Goal: Information Seeking & Learning: Learn about a topic

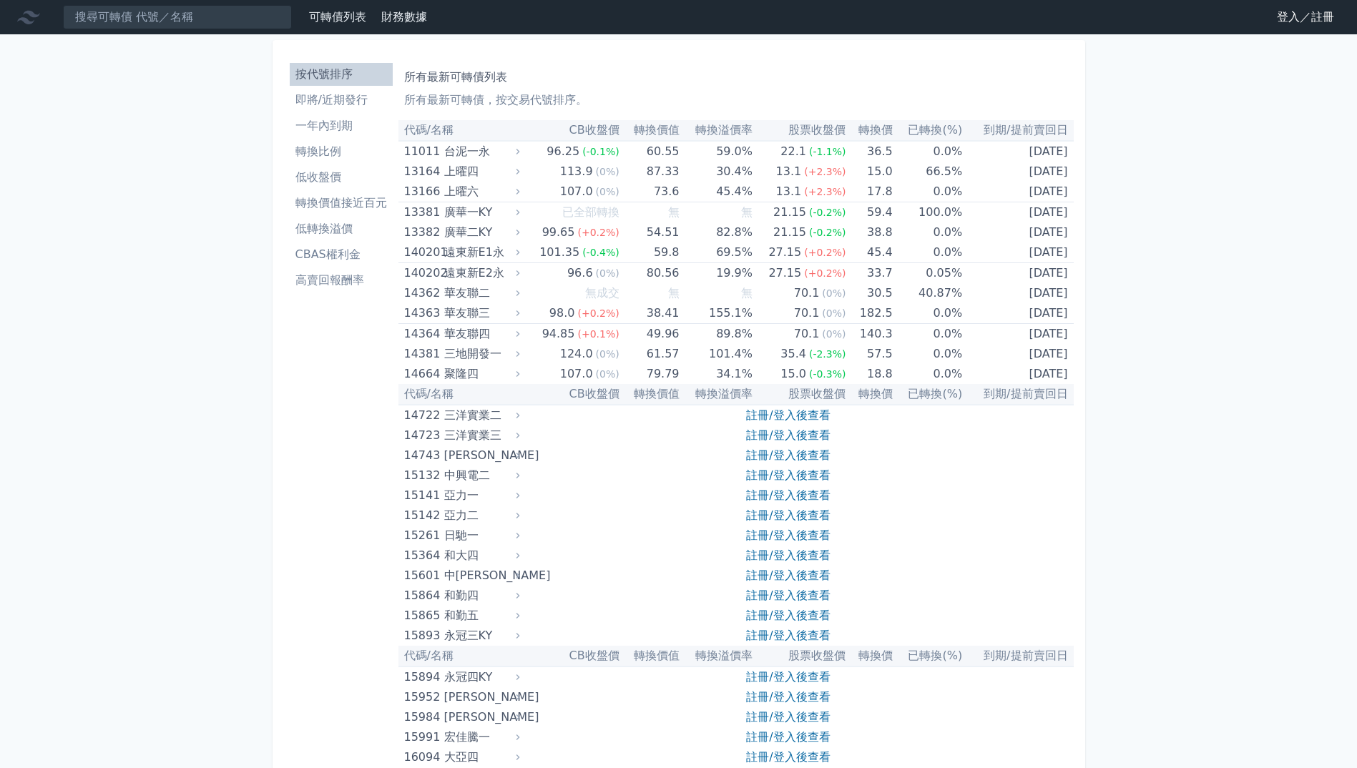
click at [1320, 17] on link "登入／註冊" at bounding box center [1306, 17] width 80 height 23
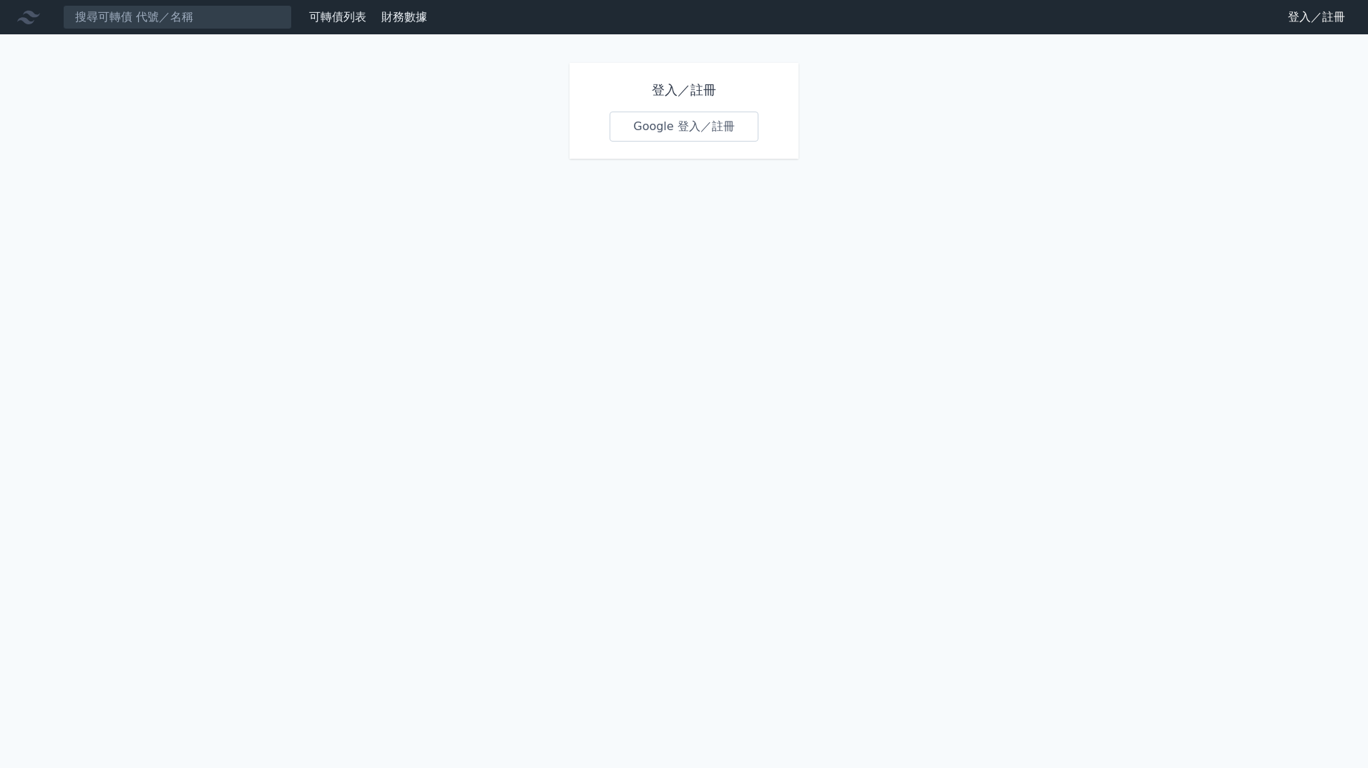
click at [695, 137] on link "Google 登入／註冊" at bounding box center [684, 127] width 149 height 30
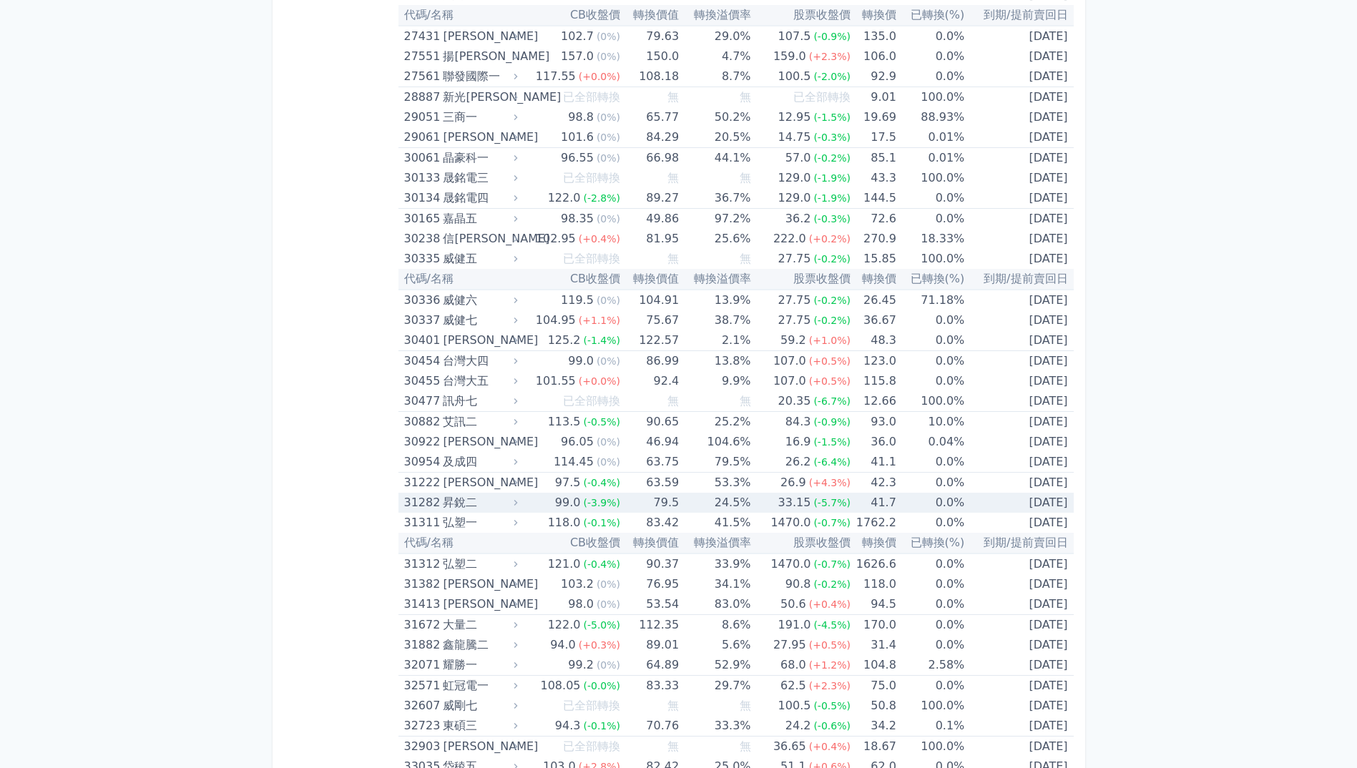
scroll to position [2075, 0]
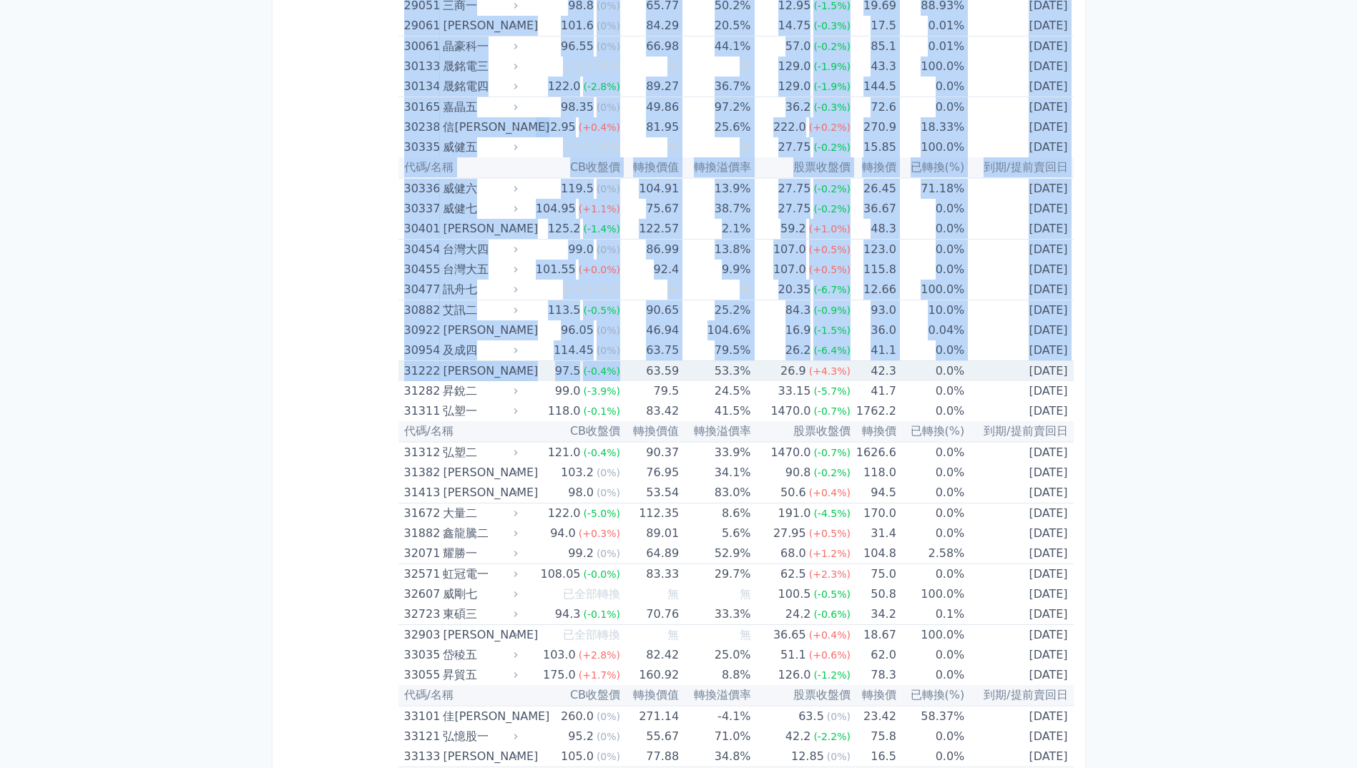
drag, startPoint x: 386, startPoint y: 369, endPoint x: 614, endPoint y: 379, distance: 228.4
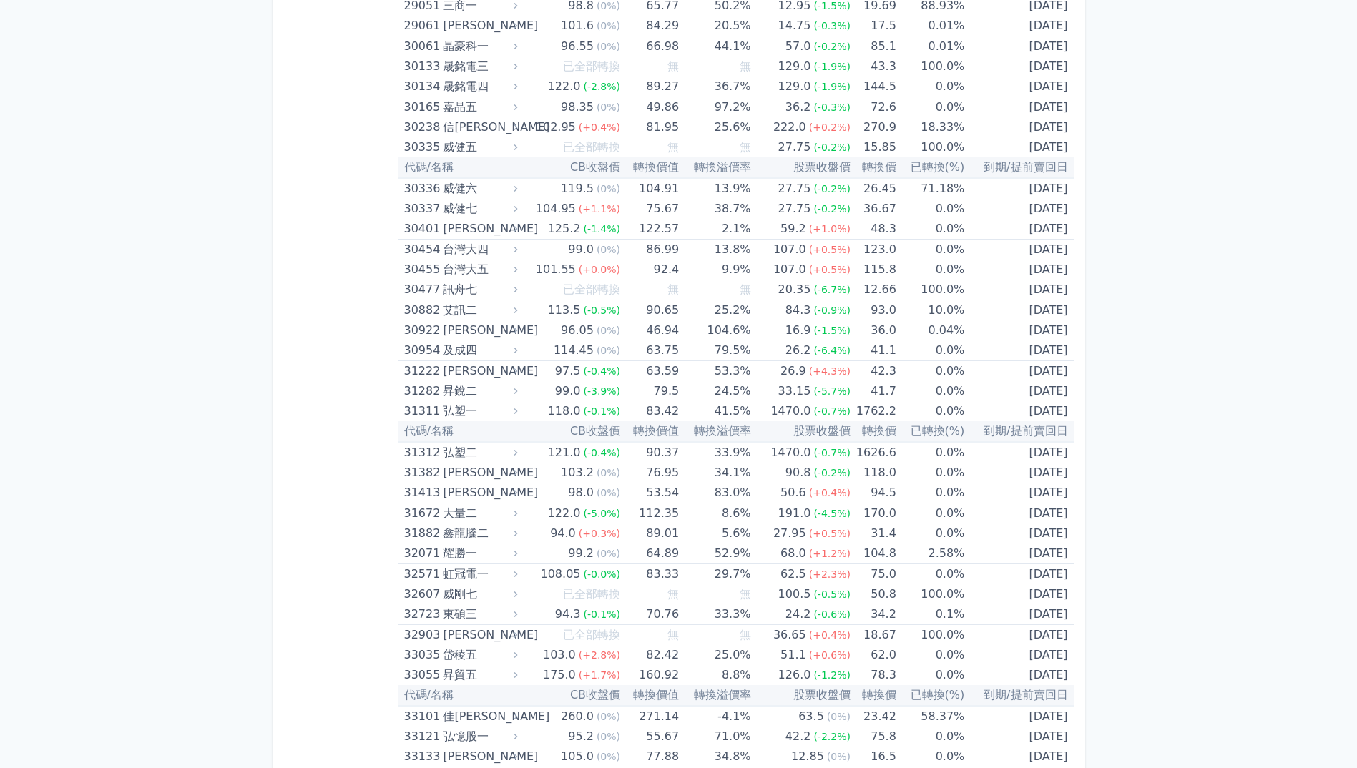
drag, startPoint x: 614, startPoint y: 379, endPoint x: 341, endPoint y: 401, distance: 273.4
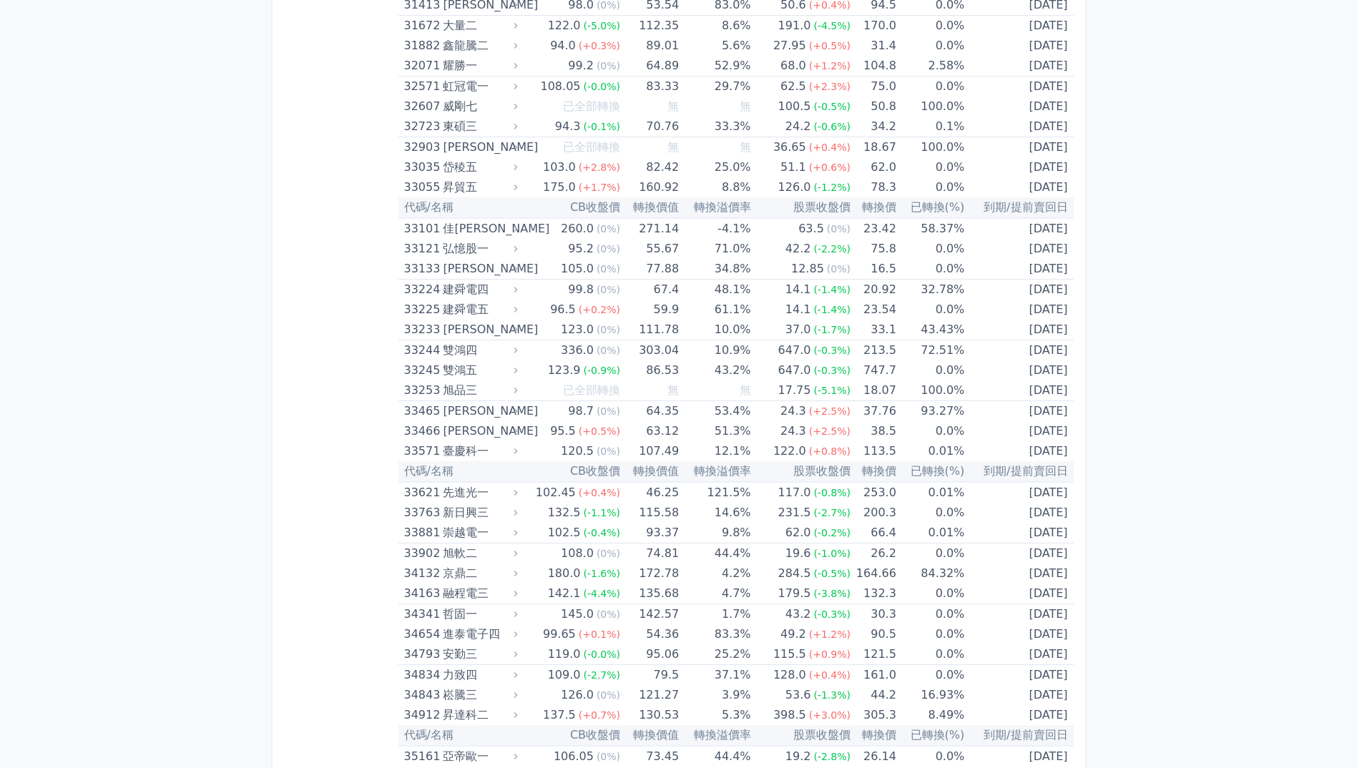
scroll to position [2576, 0]
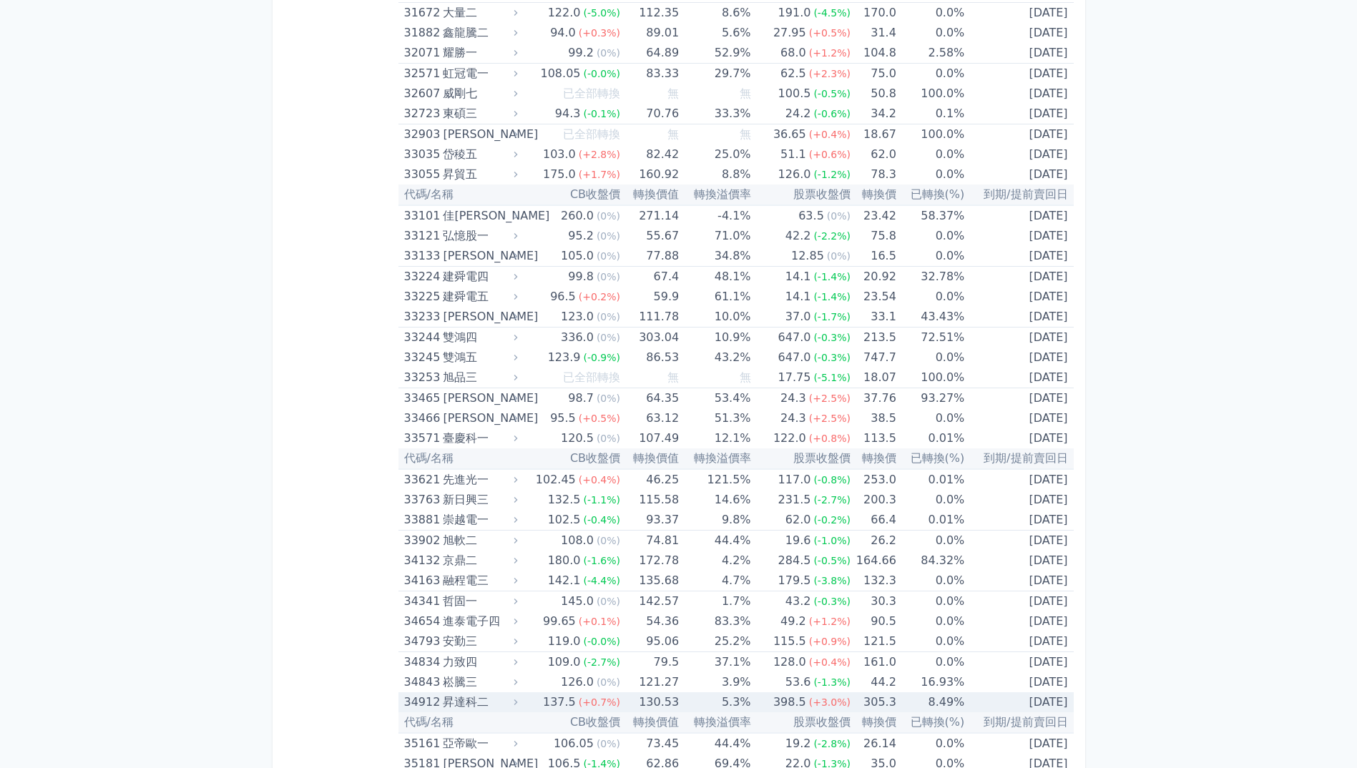
click at [575, 703] on div "137.5" at bounding box center [559, 703] width 39 height 20
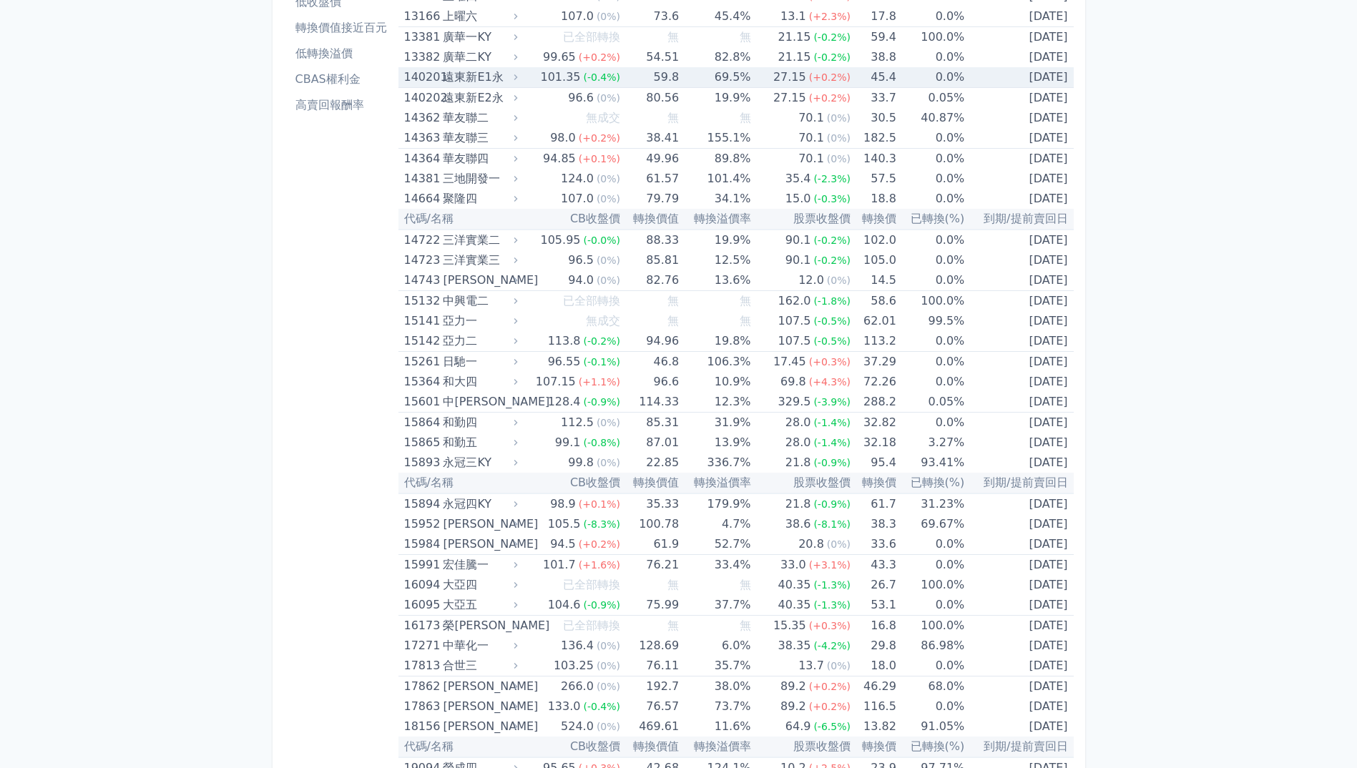
scroll to position [0, 0]
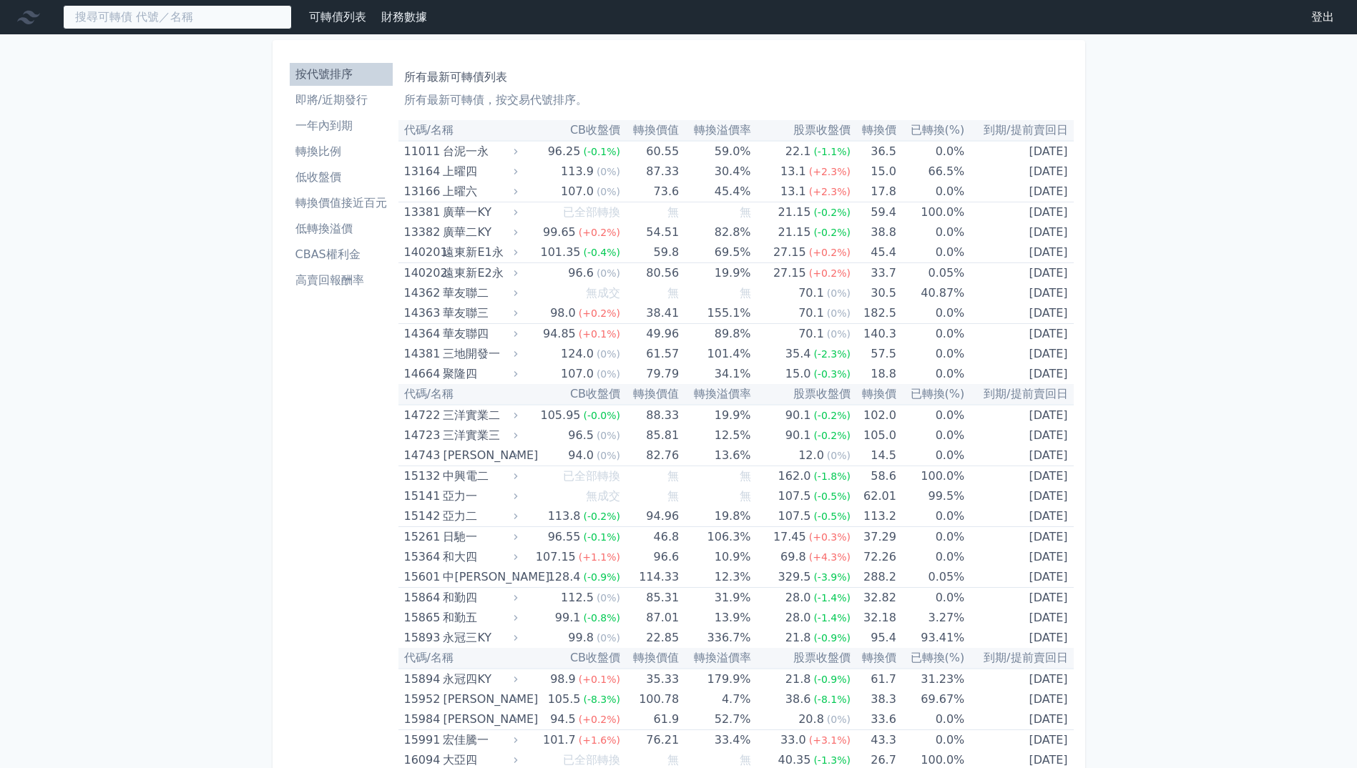
click at [184, 20] on input at bounding box center [177, 17] width 229 height 24
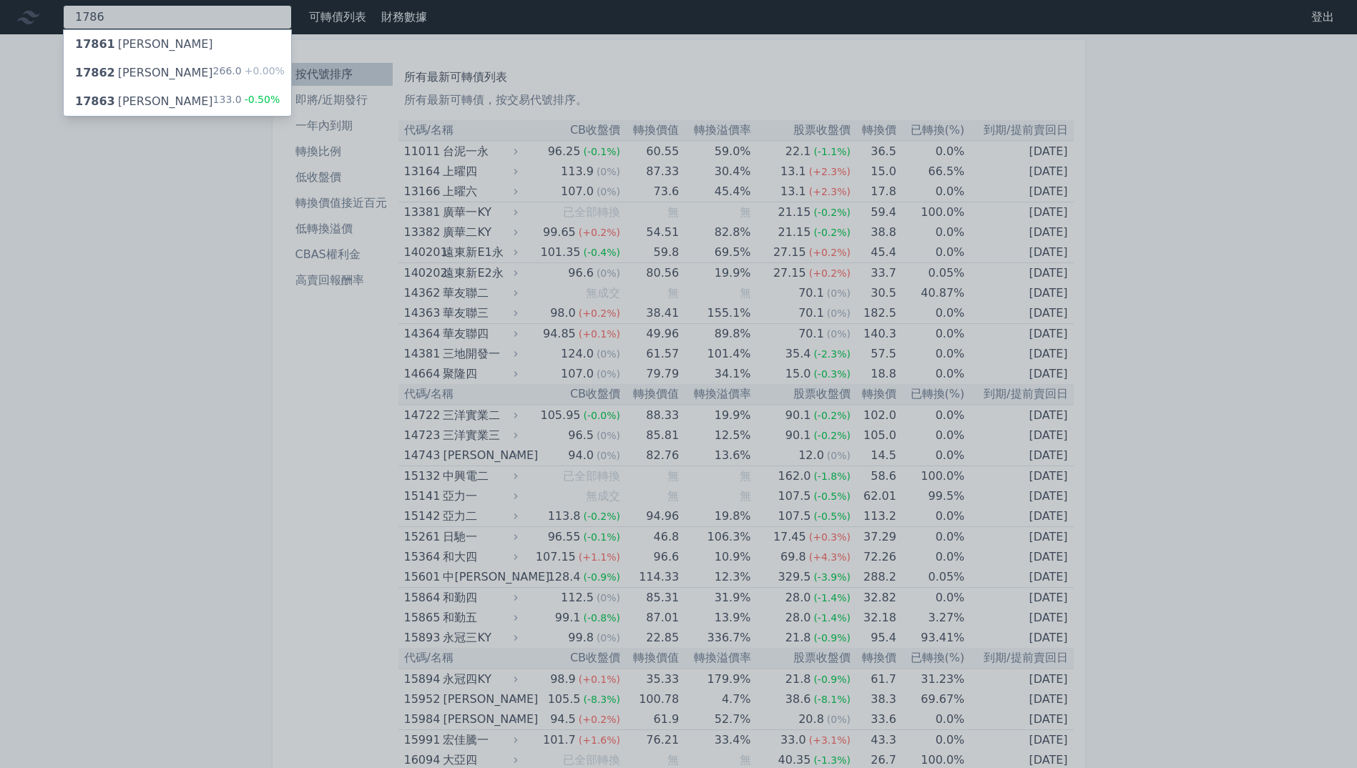
type input "1786"
click at [195, 74] on div "17862 [PERSON_NAME]二 266.0 +0.00%" at bounding box center [178, 73] width 228 height 29
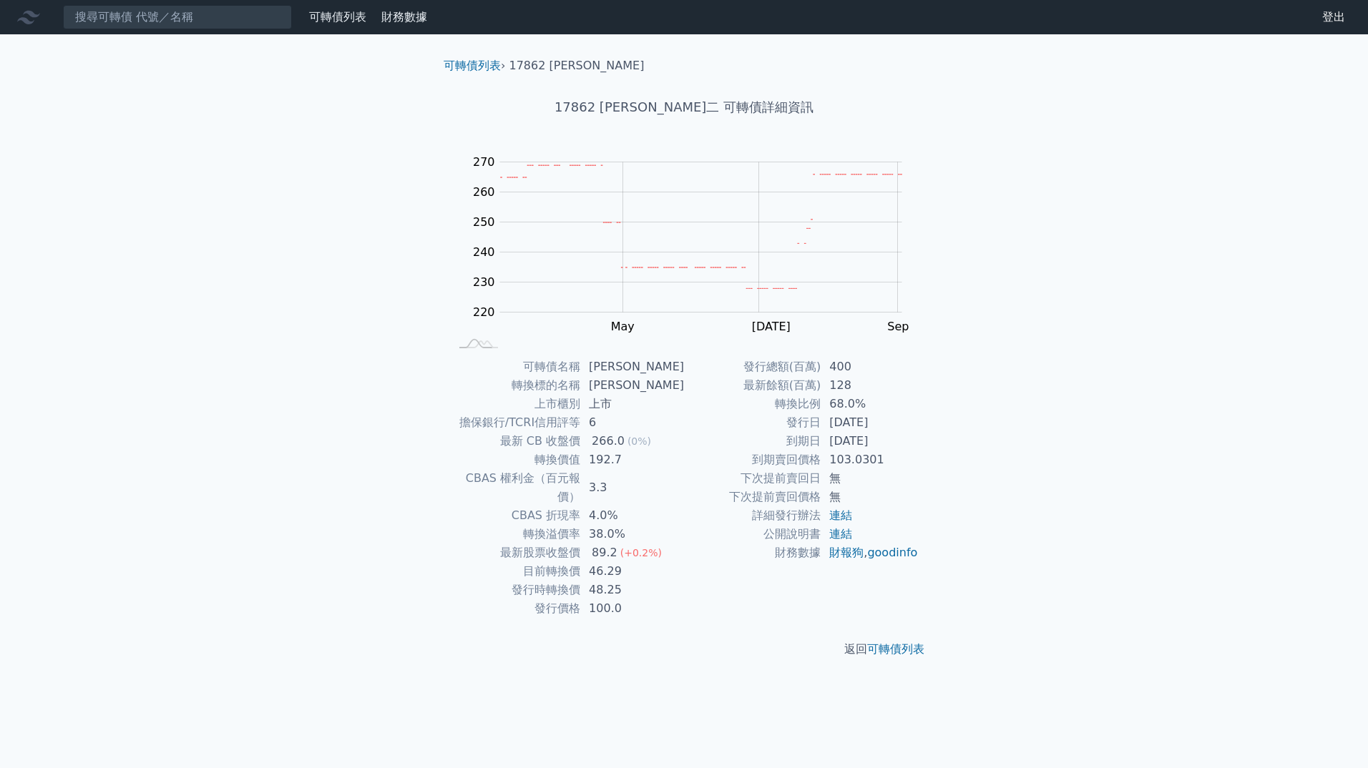
drag, startPoint x: 795, startPoint y: 432, endPoint x: 891, endPoint y: 429, distance: 95.9
click at [891, 429] on tbody "發行總額(百萬) 400 最新餘額(百萬) 128 轉換比例 68.0% 發行日 [DATE] 到期日 [DATE] 到期賣回價格 103.0301 下次提前…" at bounding box center [801, 460] width 235 height 205
drag, startPoint x: 891, startPoint y: 429, endPoint x: 909, endPoint y: 424, distance: 18.6
click at [909, 424] on tr "發行日 [DATE]" at bounding box center [801, 423] width 235 height 19
click at [132, 20] on input at bounding box center [177, 17] width 229 height 24
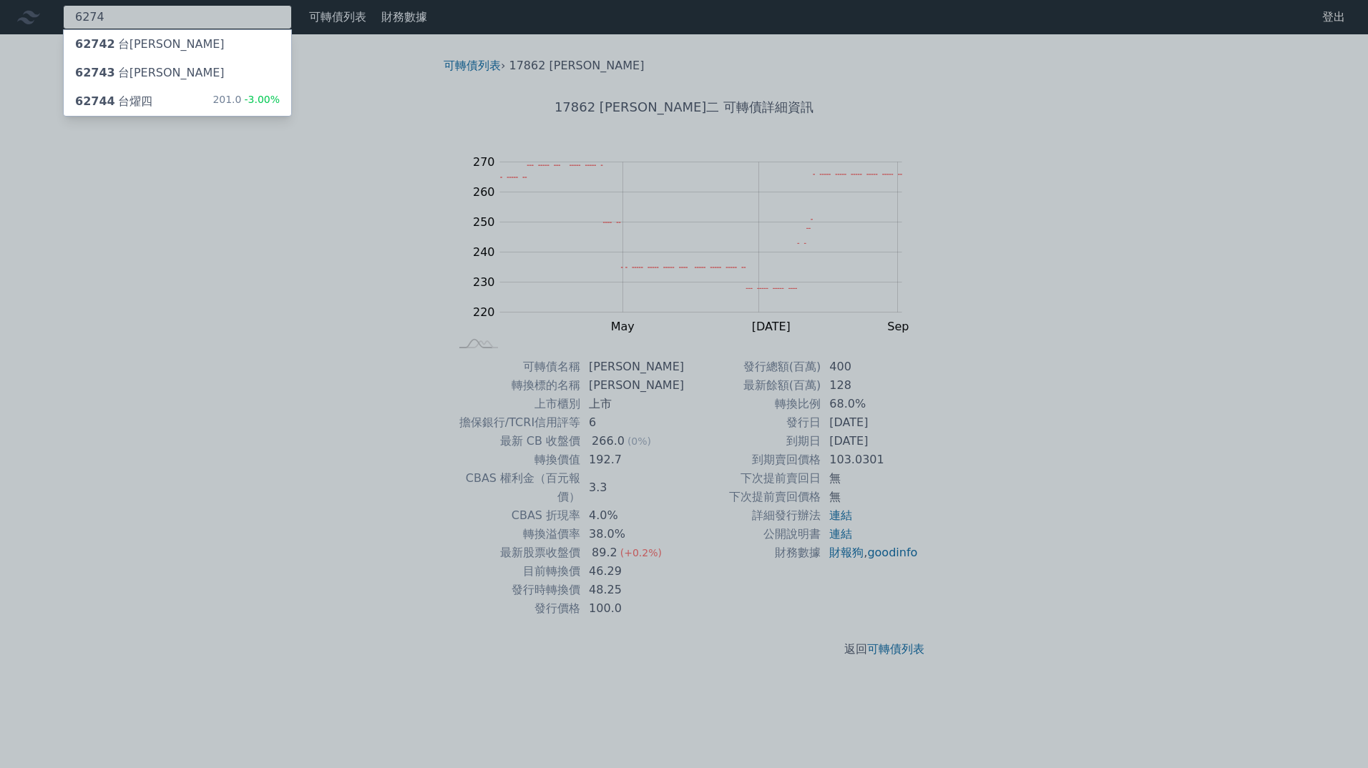
type input "6274"
click at [201, 116] on div "62742 台[PERSON_NAME] 62743 台燿三 62744 台燿四 201.0 -3.00%" at bounding box center [177, 72] width 229 height 87
click at [192, 240] on div at bounding box center [684, 384] width 1368 height 768
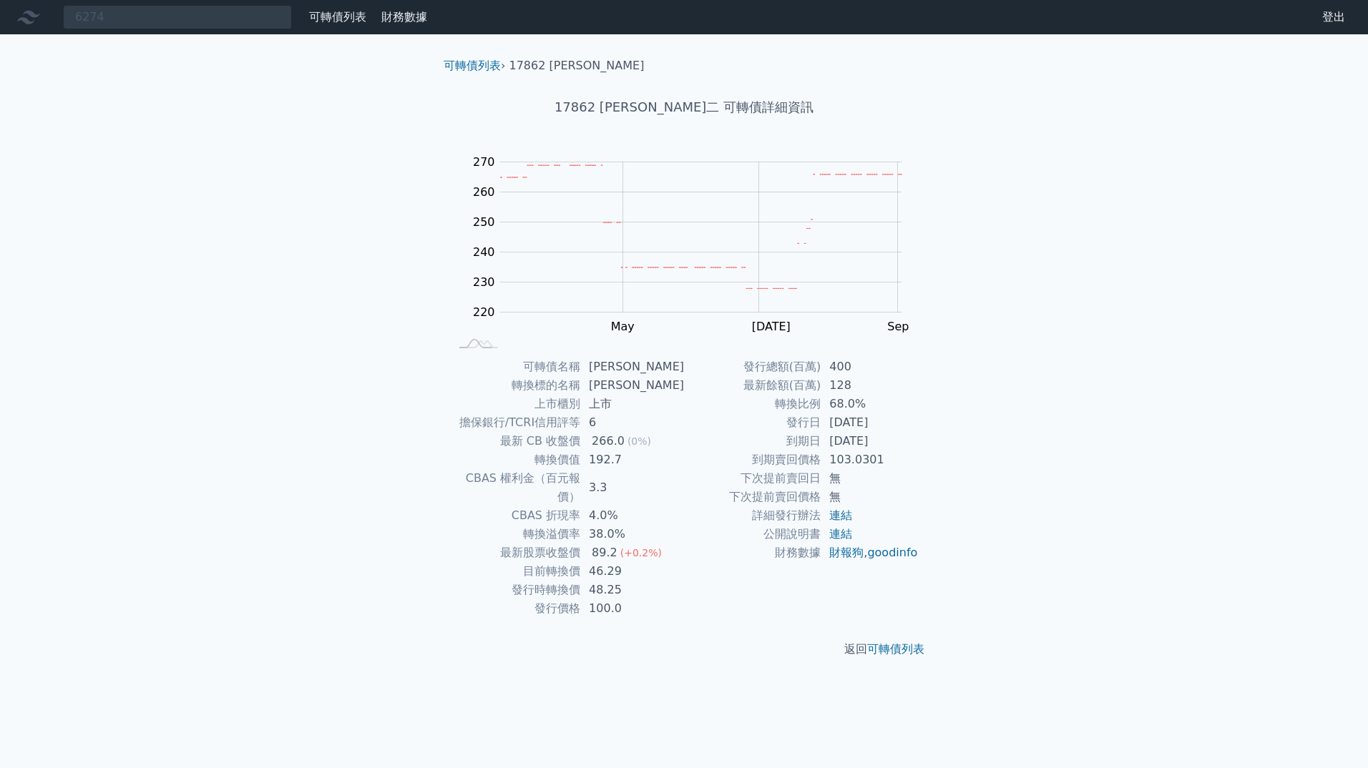
click at [318, 17] on link "可轉債列表" at bounding box center [337, 17] width 57 height 14
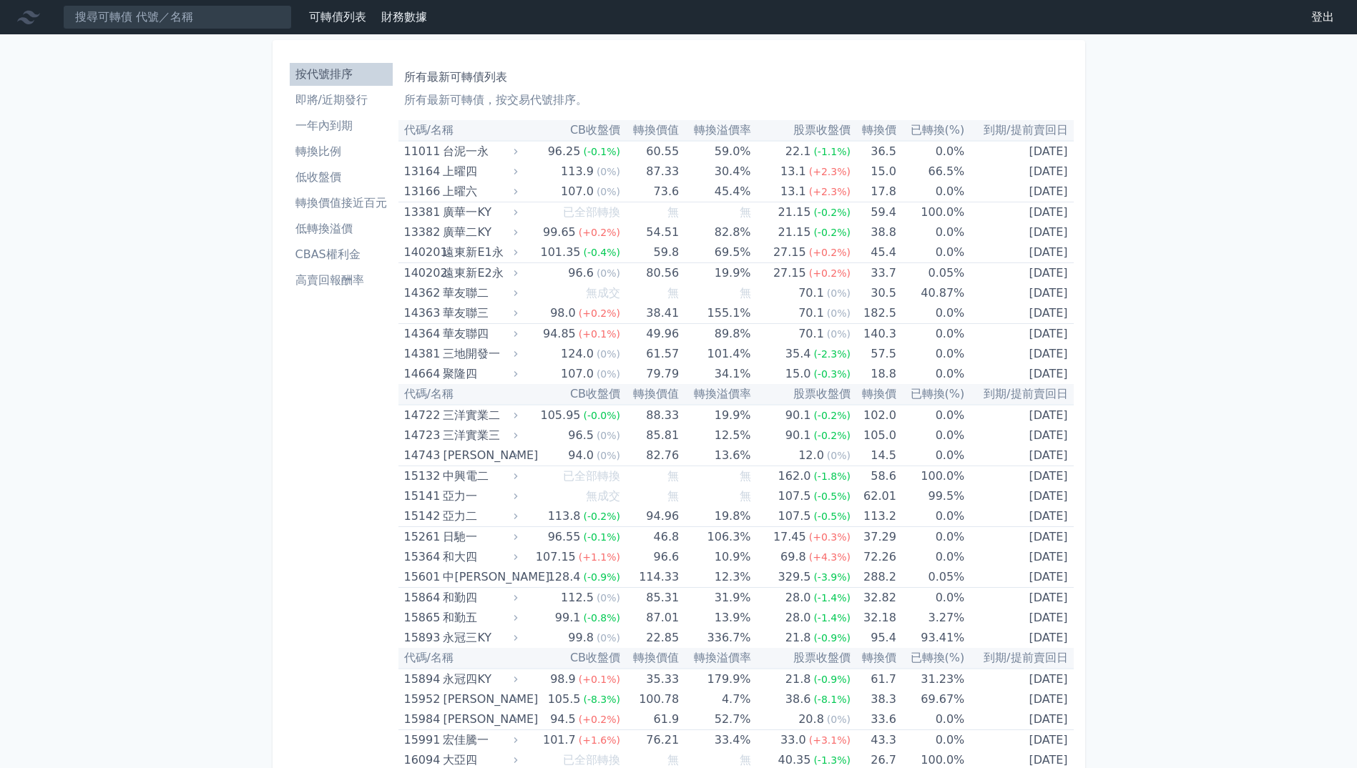
click at [22, 21] on icon at bounding box center [28, 17] width 23 height 23
click at [363, 103] on li "即將/近期發行" at bounding box center [341, 100] width 103 height 17
